Goal: Navigation & Orientation: Find specific page/section

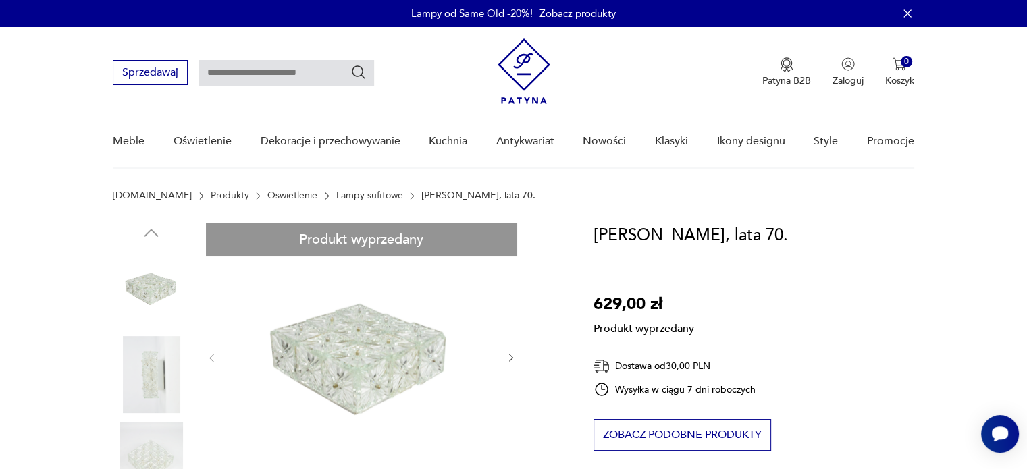
click at [348, 190] on link "Lampy sufitowe" at bounding box center [369, 195] width 67 height 11
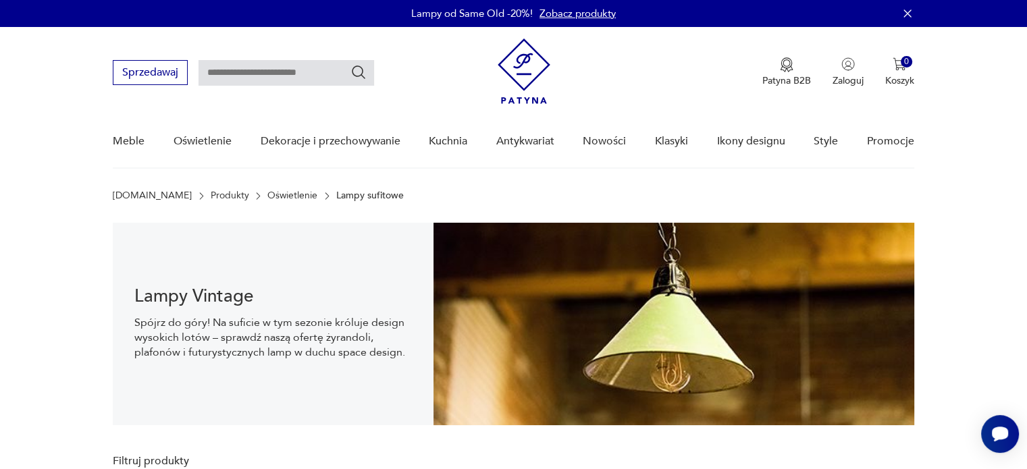
scroll to position [20, 0]
